Goal: Transaction & Acquisition: Purchase product/service

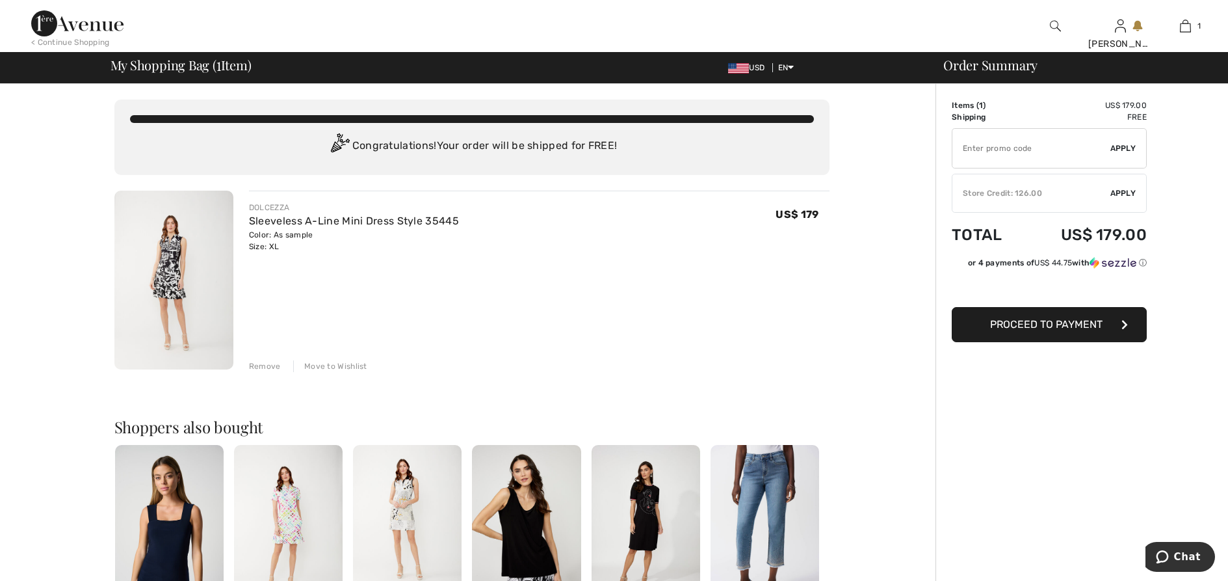
click at [65, 28] on img at bounding box center [77, 23] width 92 height 26
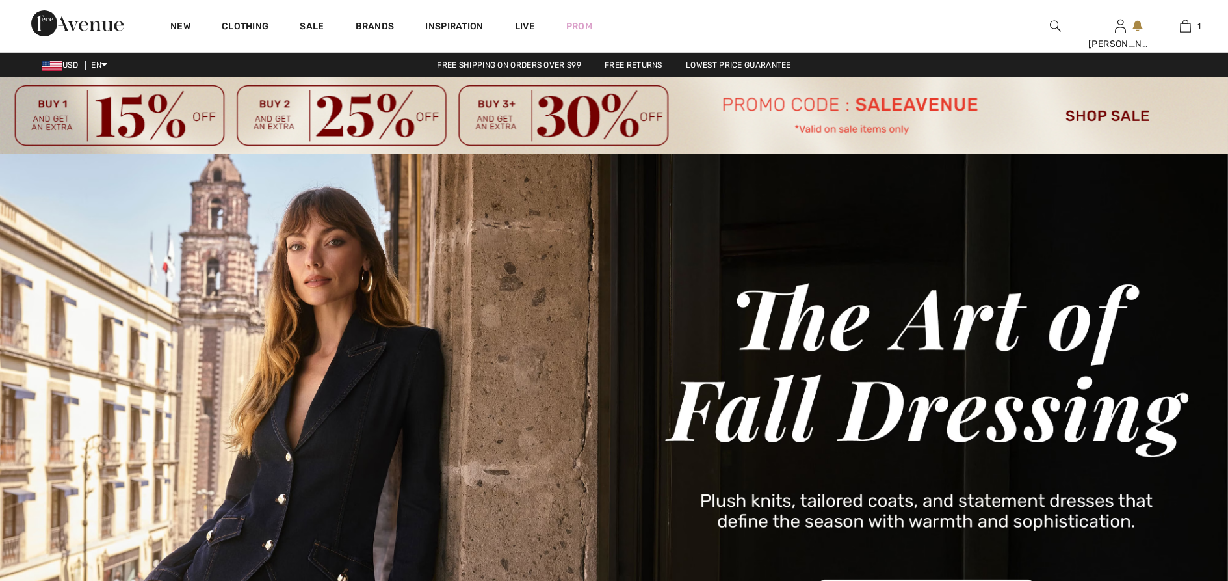
checkbox input "true"
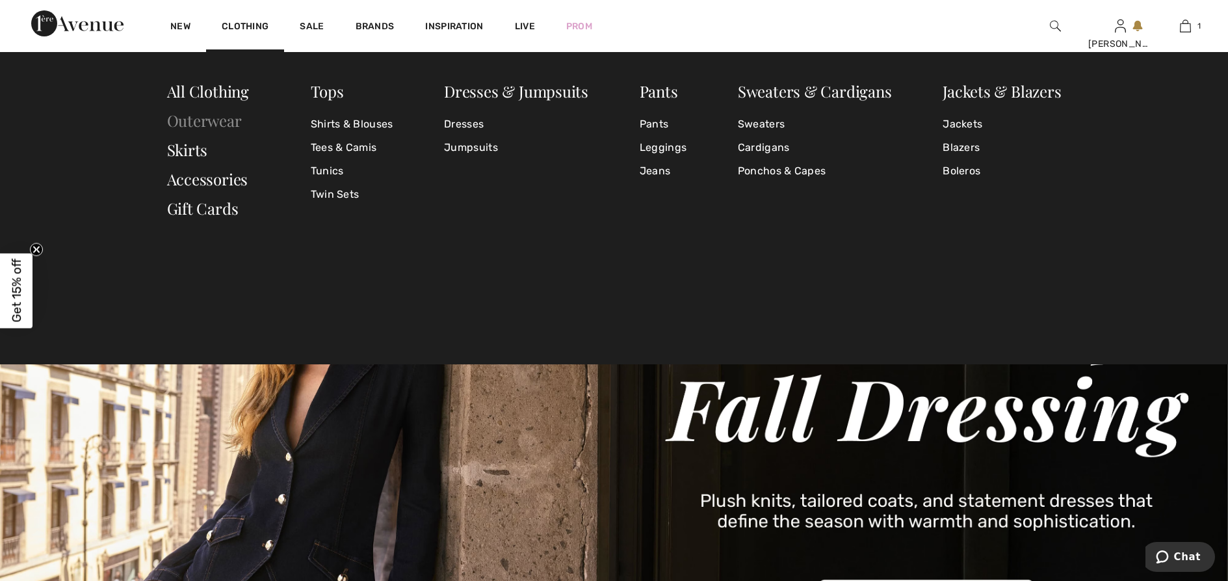
click at [218, 124] on link "Outerwear" at bounding box center [204, 120] width 75 height 21
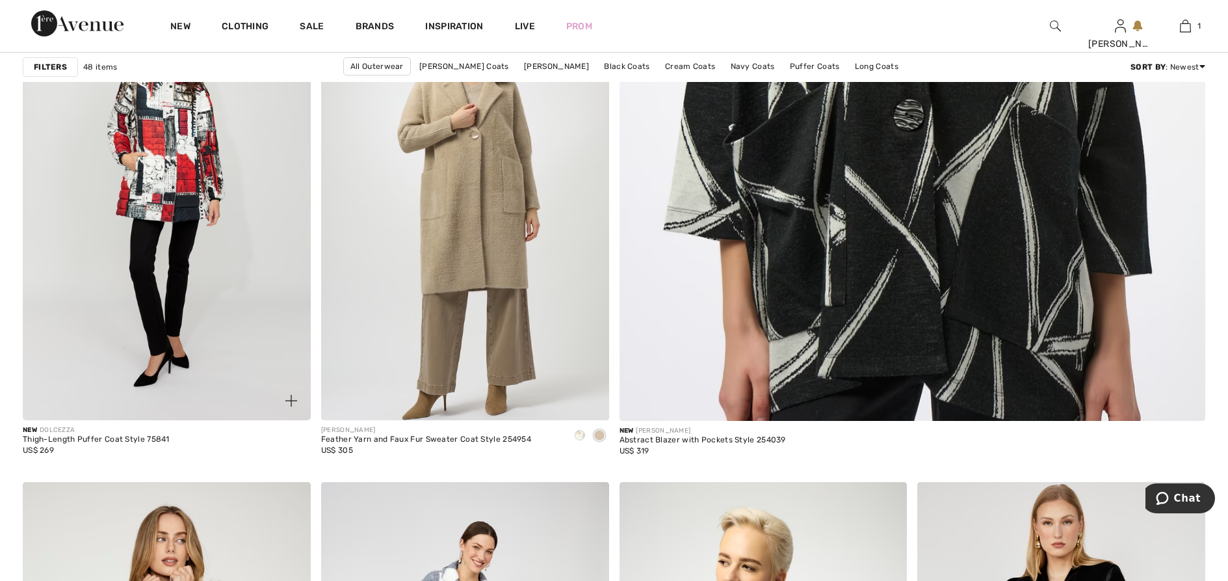
click at [188, 276] on img at bounding box center [167, 204] width 288 height 432
